Goal: Task Accomplishment & Management: Manage account settings

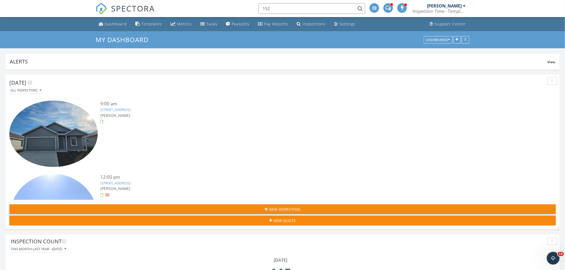
scroll to position [178, 0]
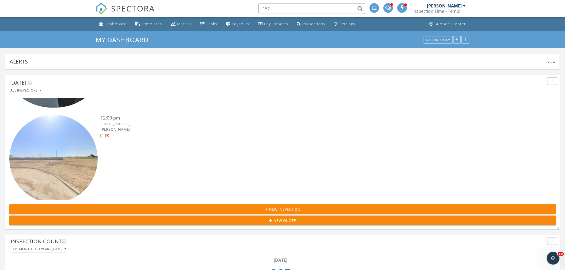
click at [130, 121] on link "6601 Vly Lk Ln, Fort Worth, TX 76123" at bounding box center [115, 123] width 30 height 5
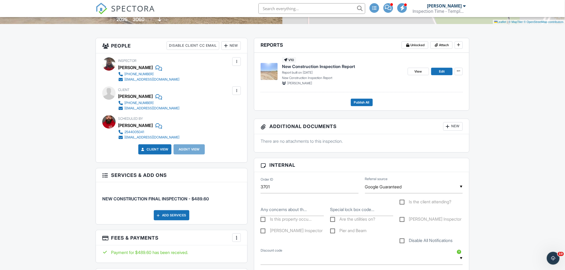
click at [237, 91] on div at bounding box center [236, 90] width 5 height 5
click at [222, 104] on li "Edit" at bounding box center [223, 106] width 27 height 13
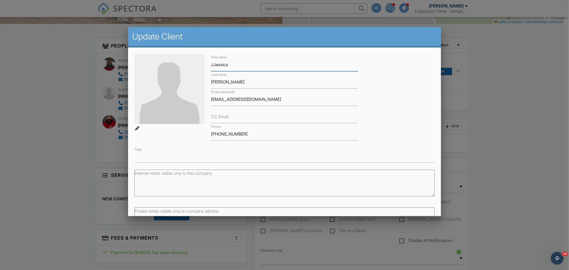
click at [213, 64] on input "JJessica" at bounding box center [284, 64] width 147 height 13
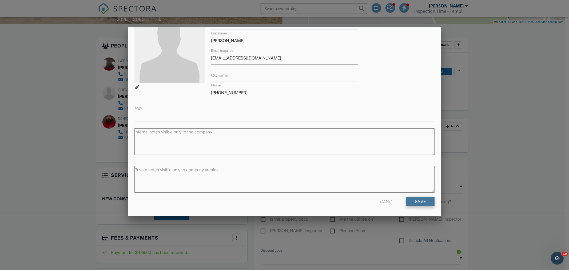
type input "[PERSON_NAME]"
click at [415, 200] on input "Save" at bounding box center [420, 202] width 28 height 10
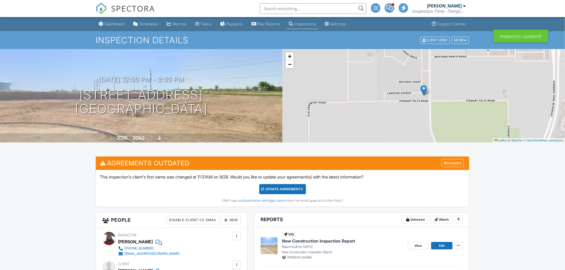
click at [286, 188] on div "Update Agreements" at bounding box center [282, 189] width 47 height 10
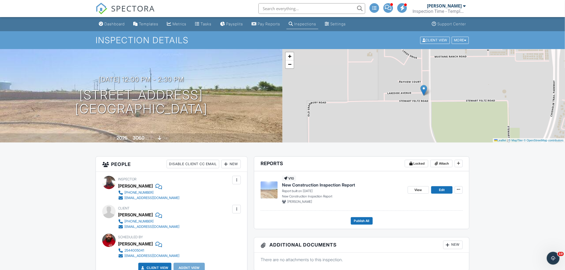
scroll to position [30, 0]
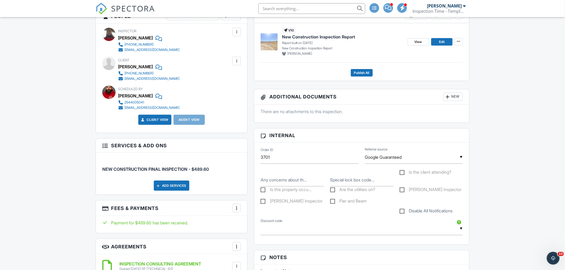
scroll to position [0, 0]
